Goal: Book appointment/travel/reservation

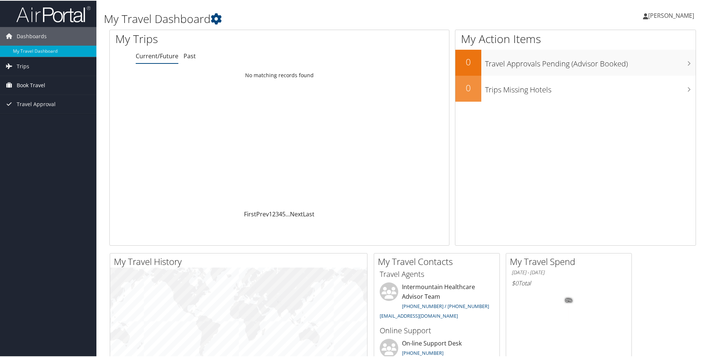
click at [35, 86] on span "Book Travel" at bounding box center [31, 84] width 29 height 19
click at [40, 124] on link "Book/Manage Online Trips" at bounding box center [48, 121] width 96 height 11
click at [36, 121] on link "Book/Manage Online Trips" at bounding box center [48, 121] width 96 height 11
